Goal: Navigation & Orientation: Find specific page/section

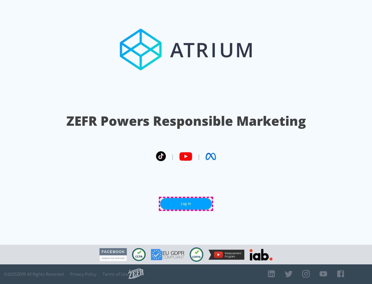
click at [186, 204] on link "Log In" at bounding box center [186, 204] width 52 height 12
